Goal: Navigation & Orientation: Find specific page/section

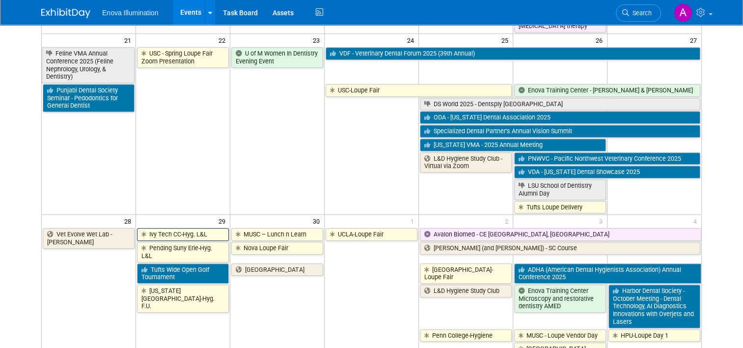
scroll to position [736, 0]
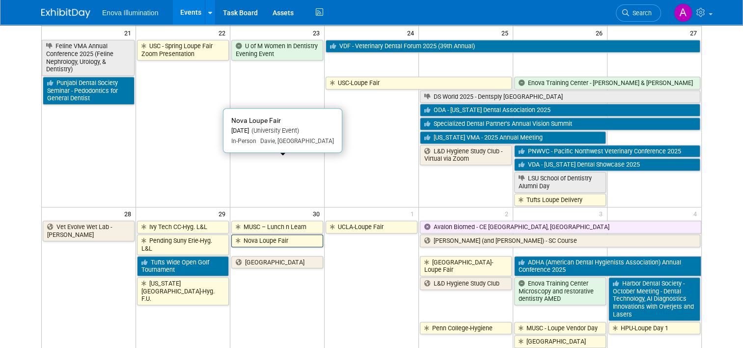
click at [278, 234] on link "Nova Loupe Fair" at bounding box center [277, 240] width 92 height 13
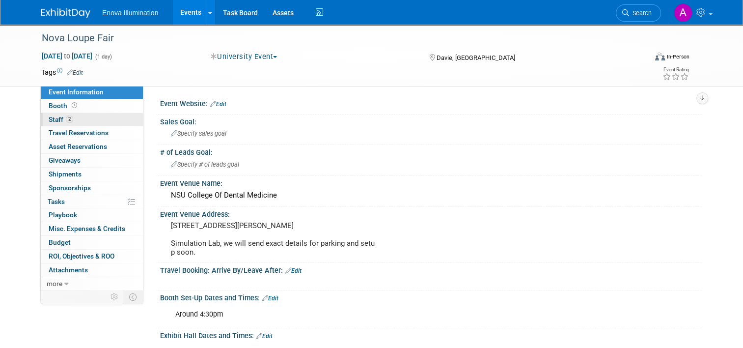
click at [81, 118] on link "2 Staff 2" at bounding box center [92, 119] width 102 height 13
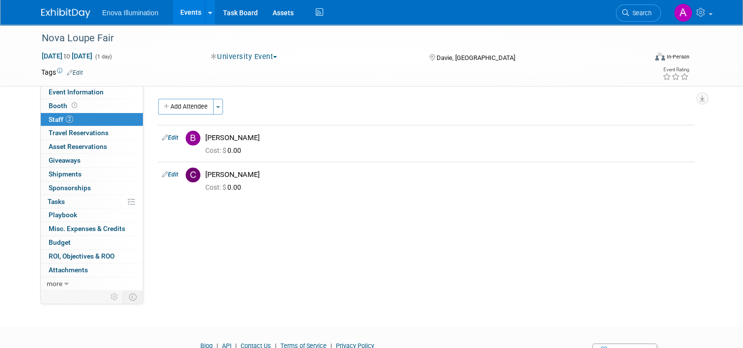
click at [65, 12] on img at bounding box center [65, 13] width 49 height 10
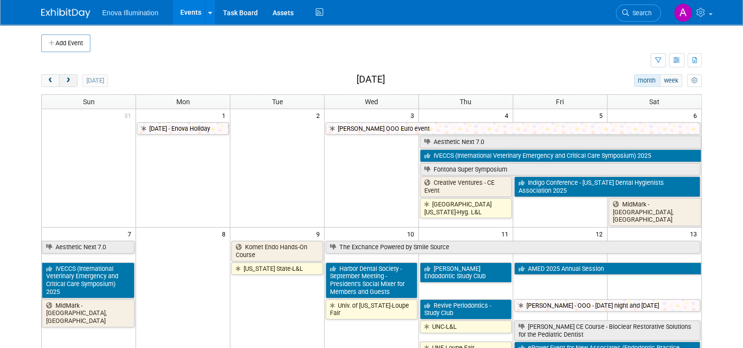
click at [64, 78] on span "next" at bounding box center [67, 81] width 7 height 6
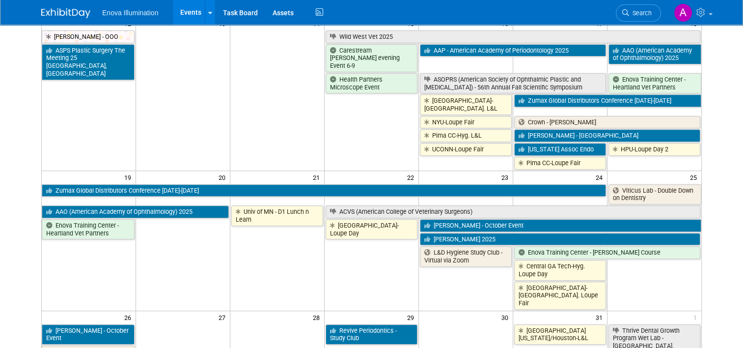
scroll to position [393, 0]
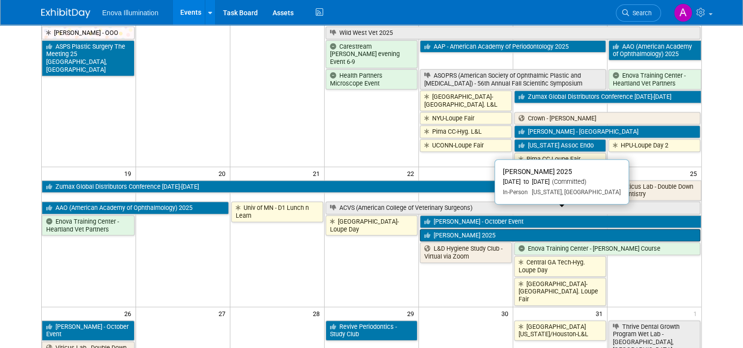
click at [471, 229] on link "ADA SmileCon 2025" at bounding box center [560, 235] width 280 height 13
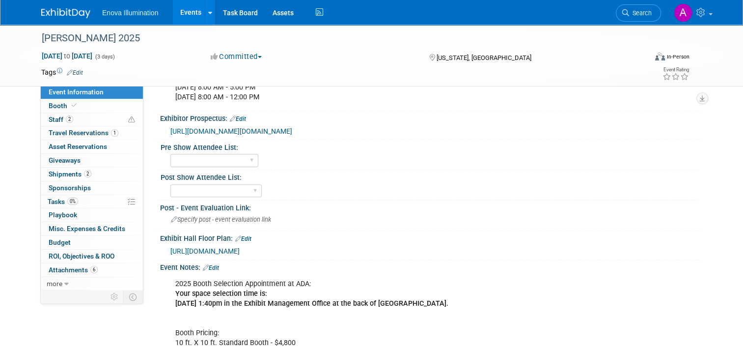
scroll to position [491, 0]
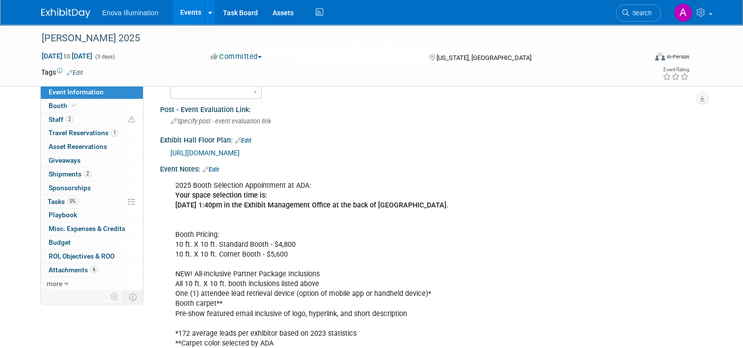
click at [227, 157] on span "[URL][DOMAIN_NAME]" at bounding box center [204, 153] width 69 height 8
click at [59, 11] on img at bounding box center [65, 13] width 49 height 10
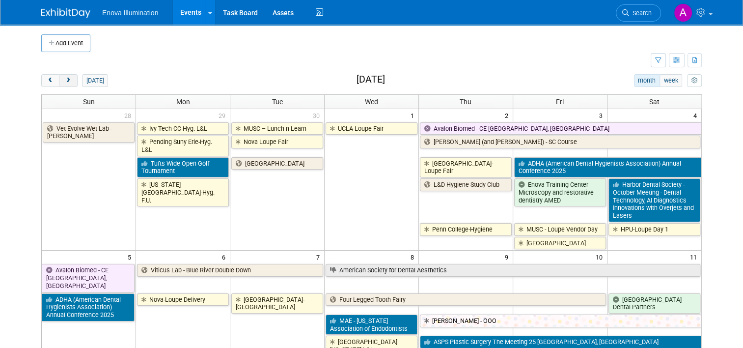
click at [64, 81] on span "next" at bounding box center [67, 81] width 7 height 6
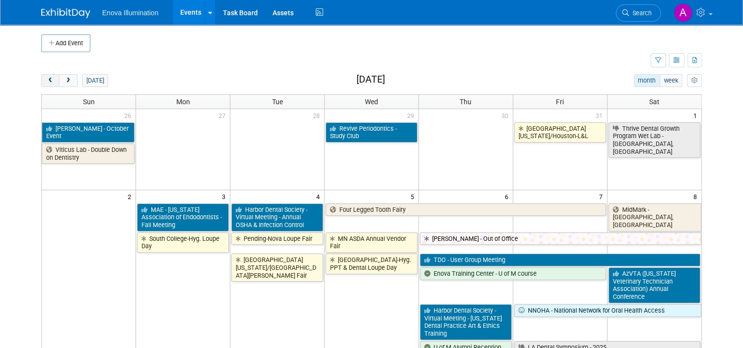
click at [41, 80] on button "prev" at bounding box center [50, 80] width 18 height 13
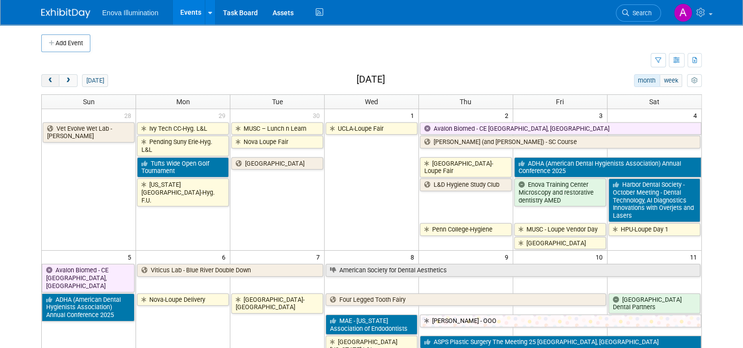
click at [41, 80] on button "prev" at bounding box center [50, 80] width 18 height 13
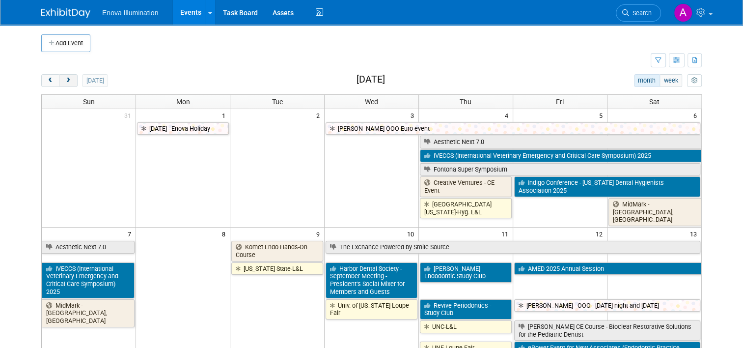
drag, startPoint x: 63, startPoint y: 80, endPoint x: 71, endPoint y: 84, distance: 8.6
click at [64, 80] on span "next" at bounding box center [67, 81] width 7 height 6
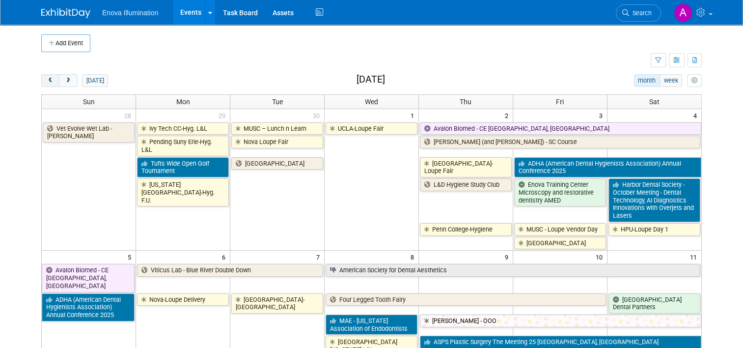
click at [48, 80] on button "prev" at bounding box center [50, 80] width 18 height 13
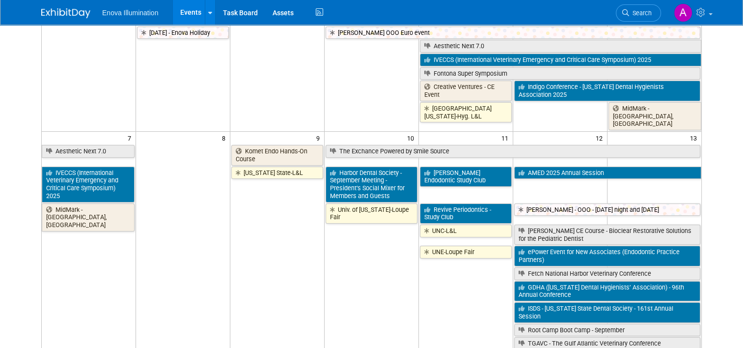
scroll to position [147, 0]
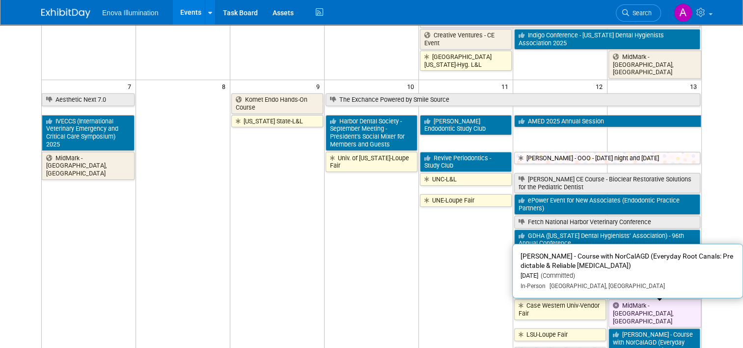
click at [651, 328] on link "[PERSON_NAME] - Course with NorCalAGD (Everyday Root Canals: Predictable & Reli…" at bounding box center [654, 346] width 92 height 36
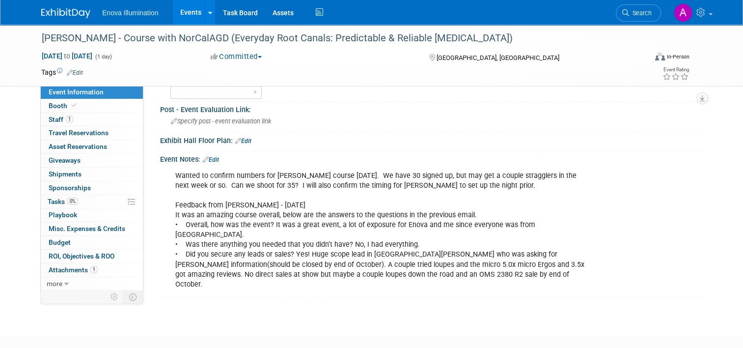
scroll to position [424, 0]
